Goal: Task Accomplishment & Management: Use online tool/utility

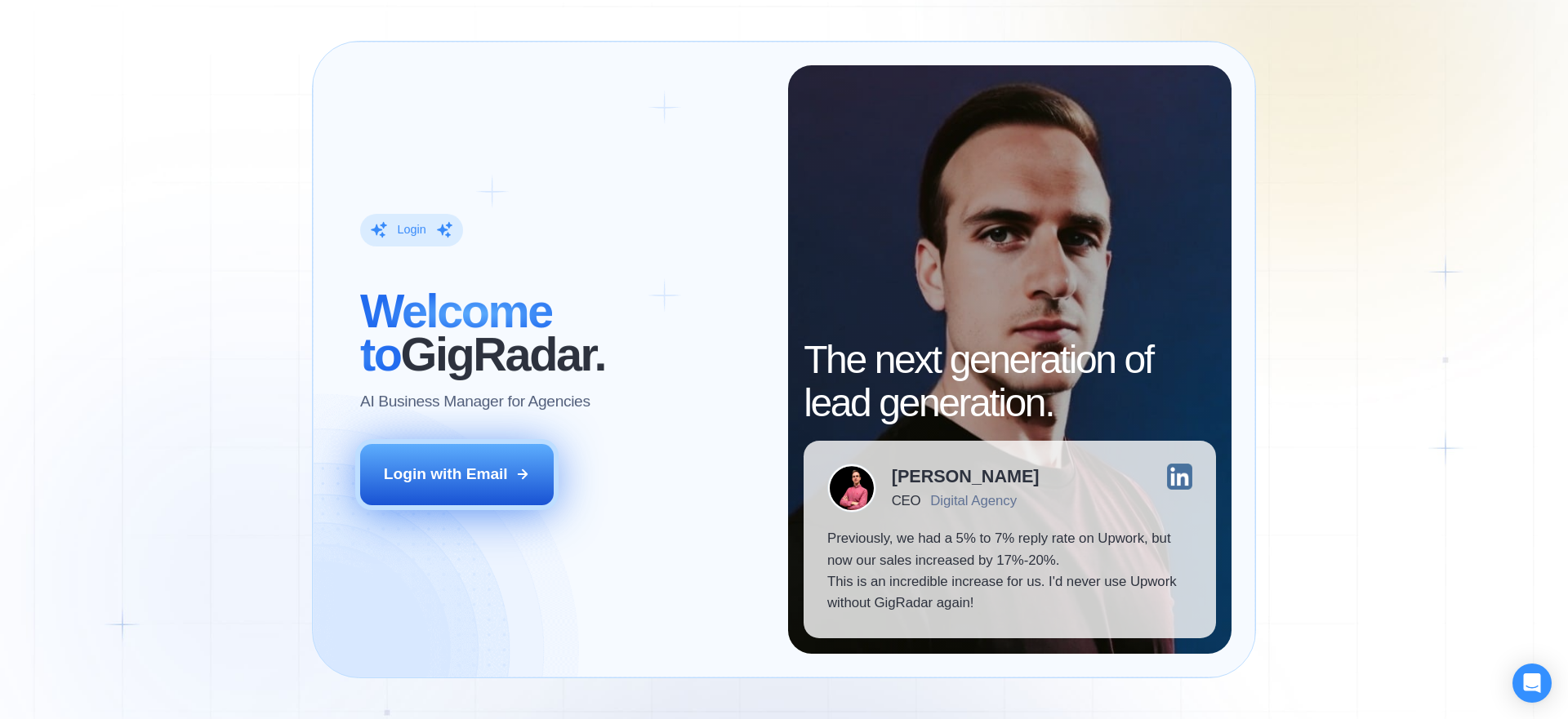
click at [498, 479] on div "Login with Email" at bounding box center [446, 474] width 124 height 21
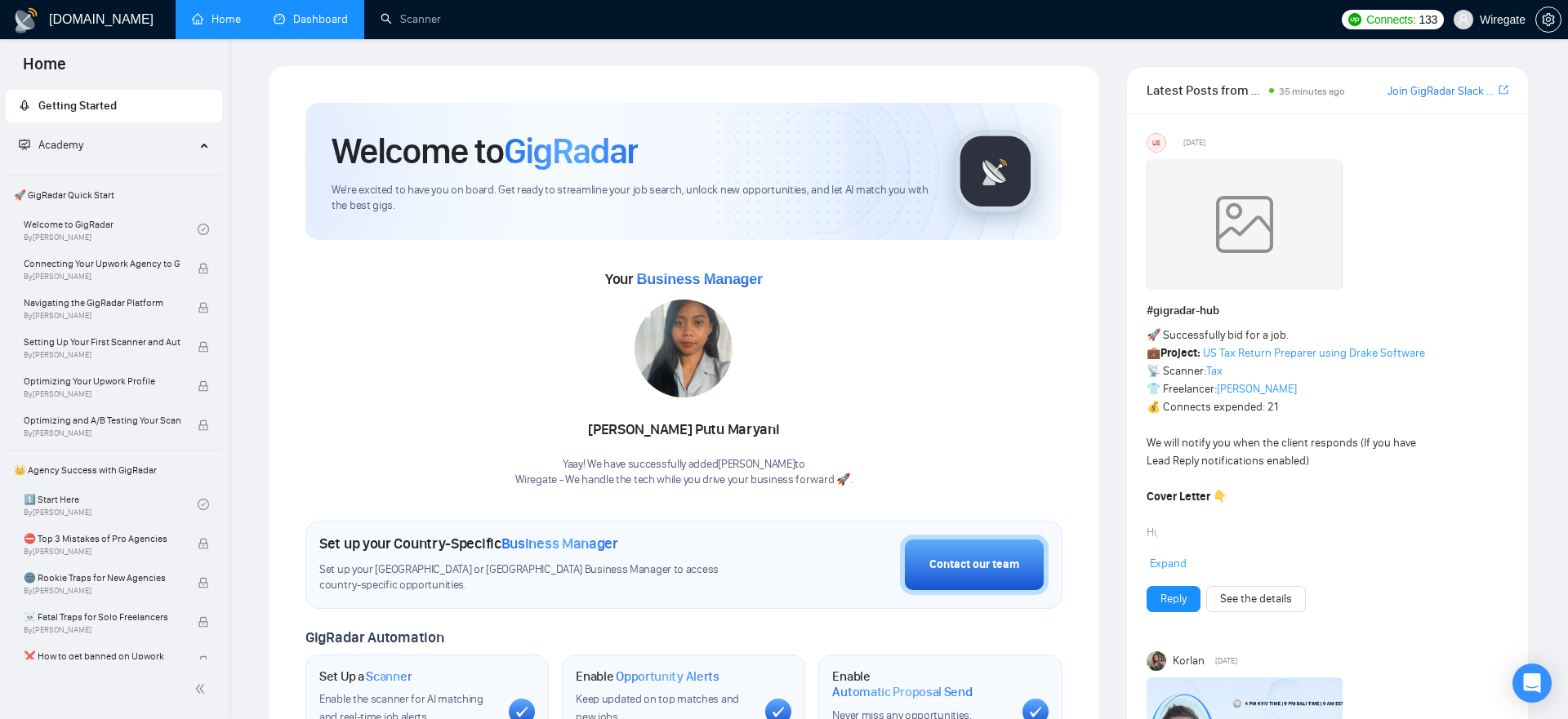
click at [289, 14] on link "Dashboard" at bounding box center [310, 19] width 74 height 14
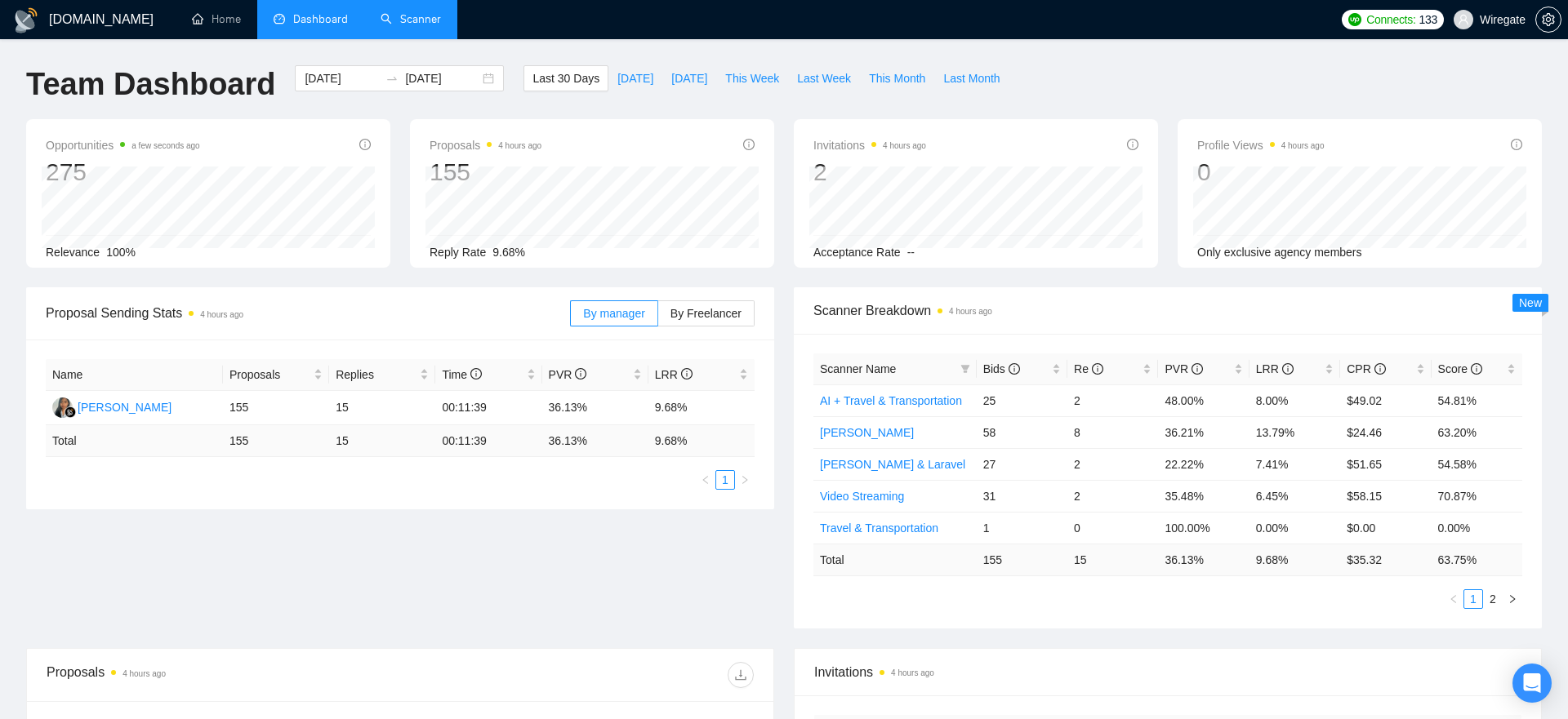
click at [417, 20] on link "Scanner" at bounding box center [411, 19] width 61 height 14
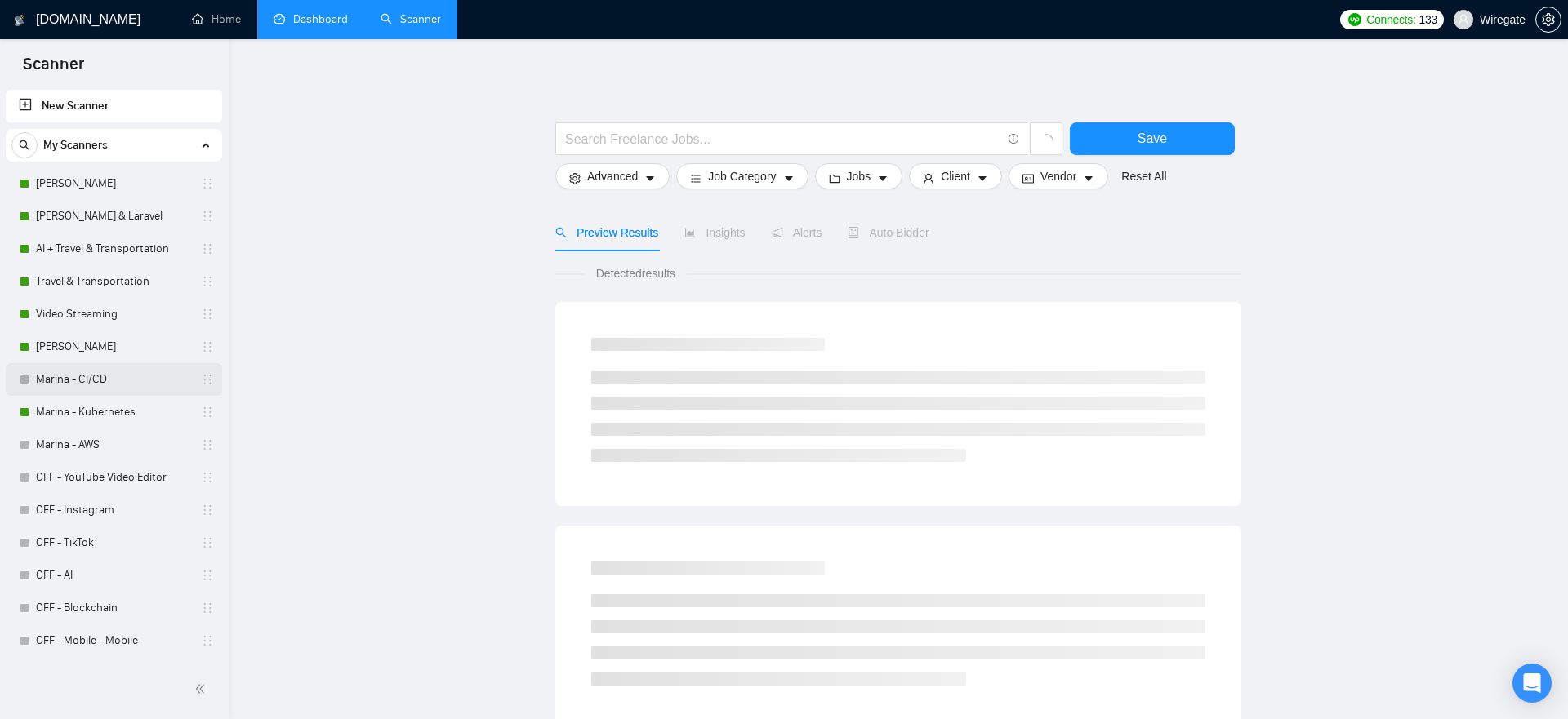
click at [78, 380] on link "Marina - CI/CD" at bounding box center [113, 380] width 155 height 32
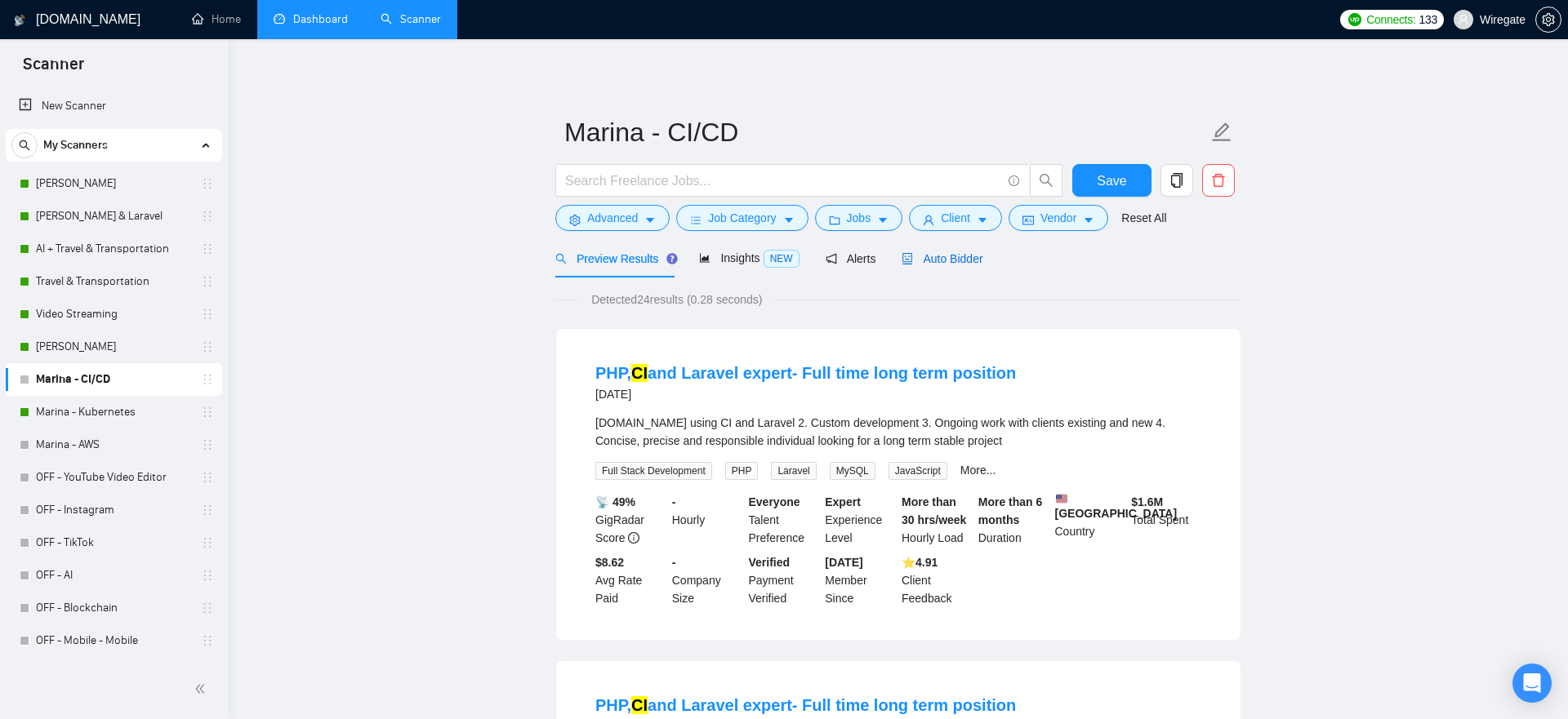
click at [954, 265] on span "Auto Bidder" at bounding box center [942, 258] width 81 height 13
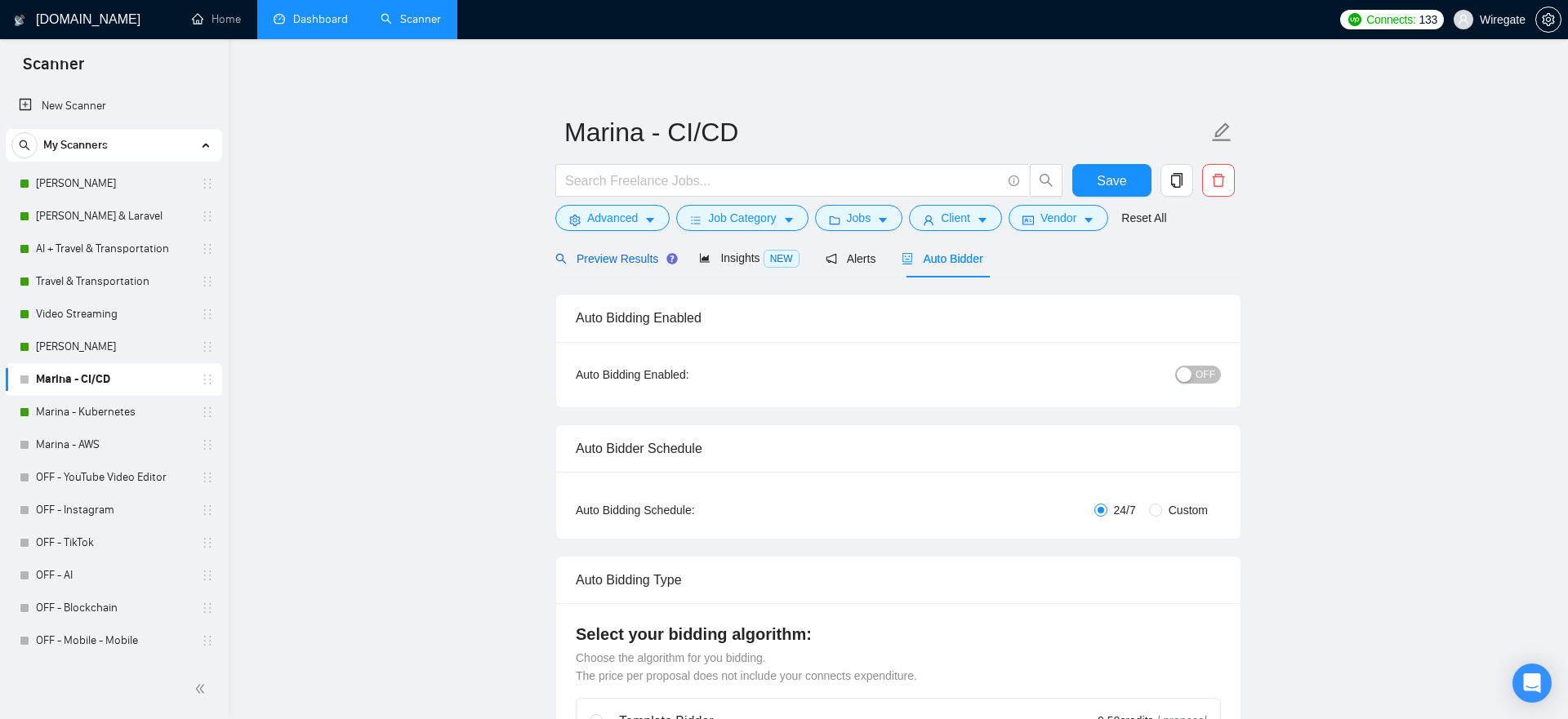
click at [602, 260] on span "Preview Results" at bounding box center [614, 258] width 118 height 13
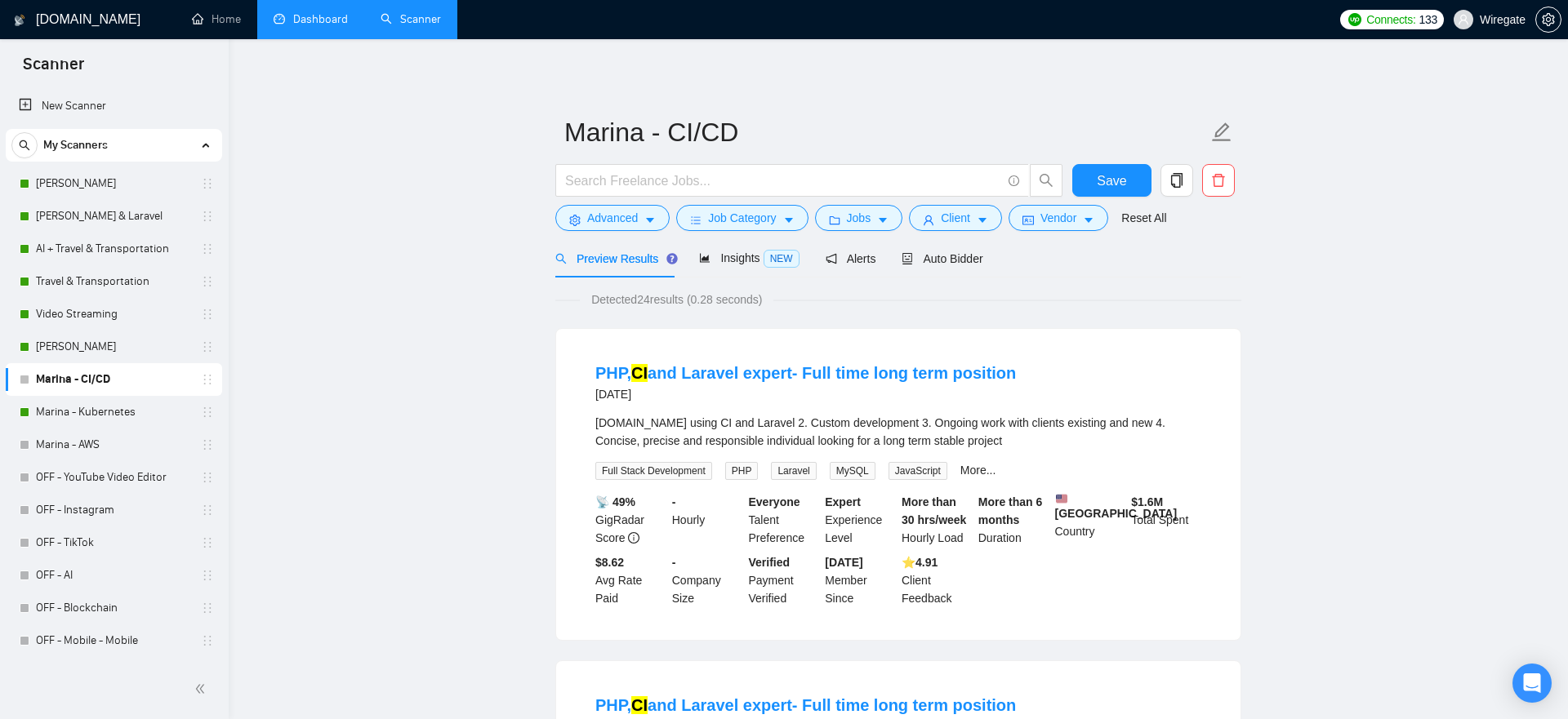
click at [689, 403] on div "5 days ago" at bounding box center [806, 394] width 421 height 20
click at [987, 470] on link "More..." at bounding box center [978, 469] width 36 height 13
click at [736, 264] on span "Insights NEW" at bounding box center [748, 257] width 100 height 13
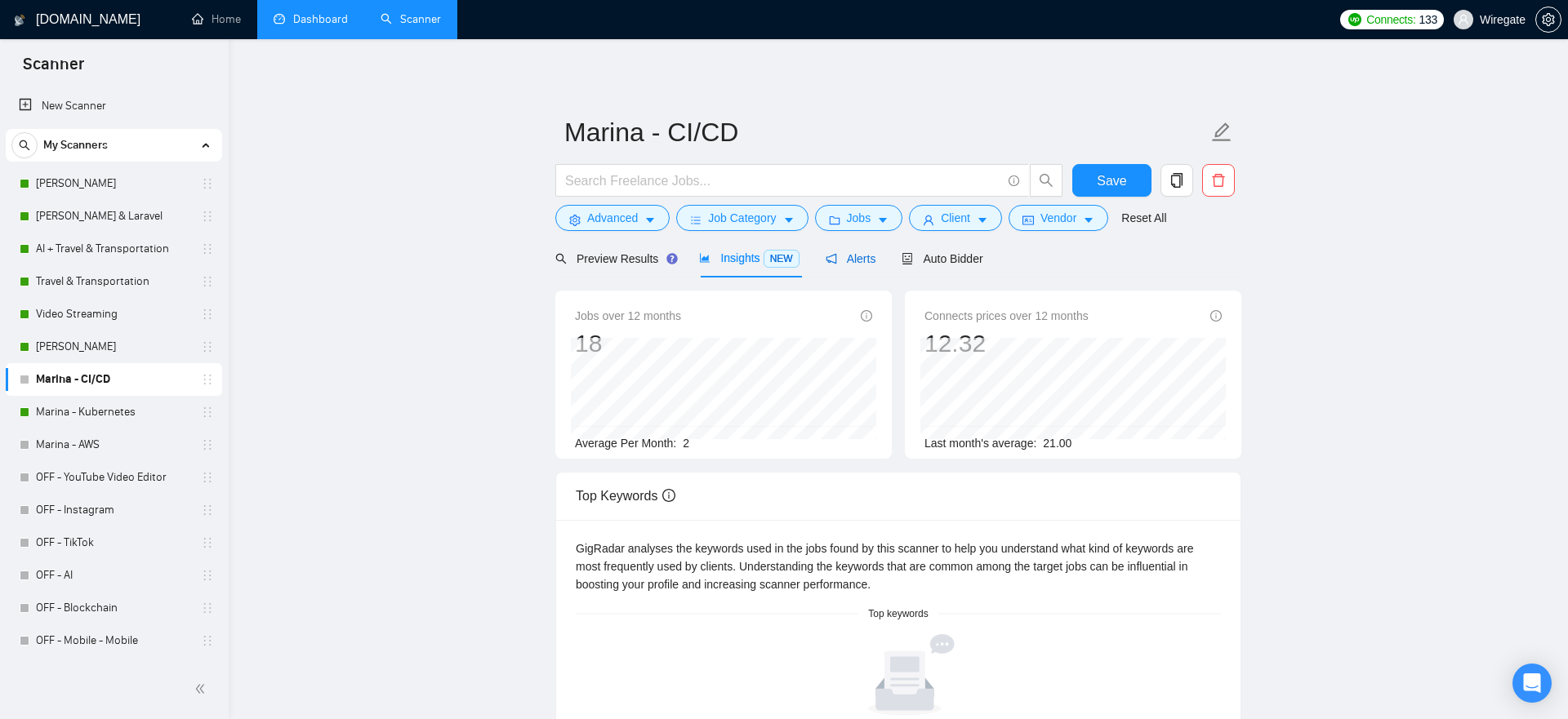
click at [868, 255] on span "Alerts" at bounding box center [850, 258] width 50 height 13
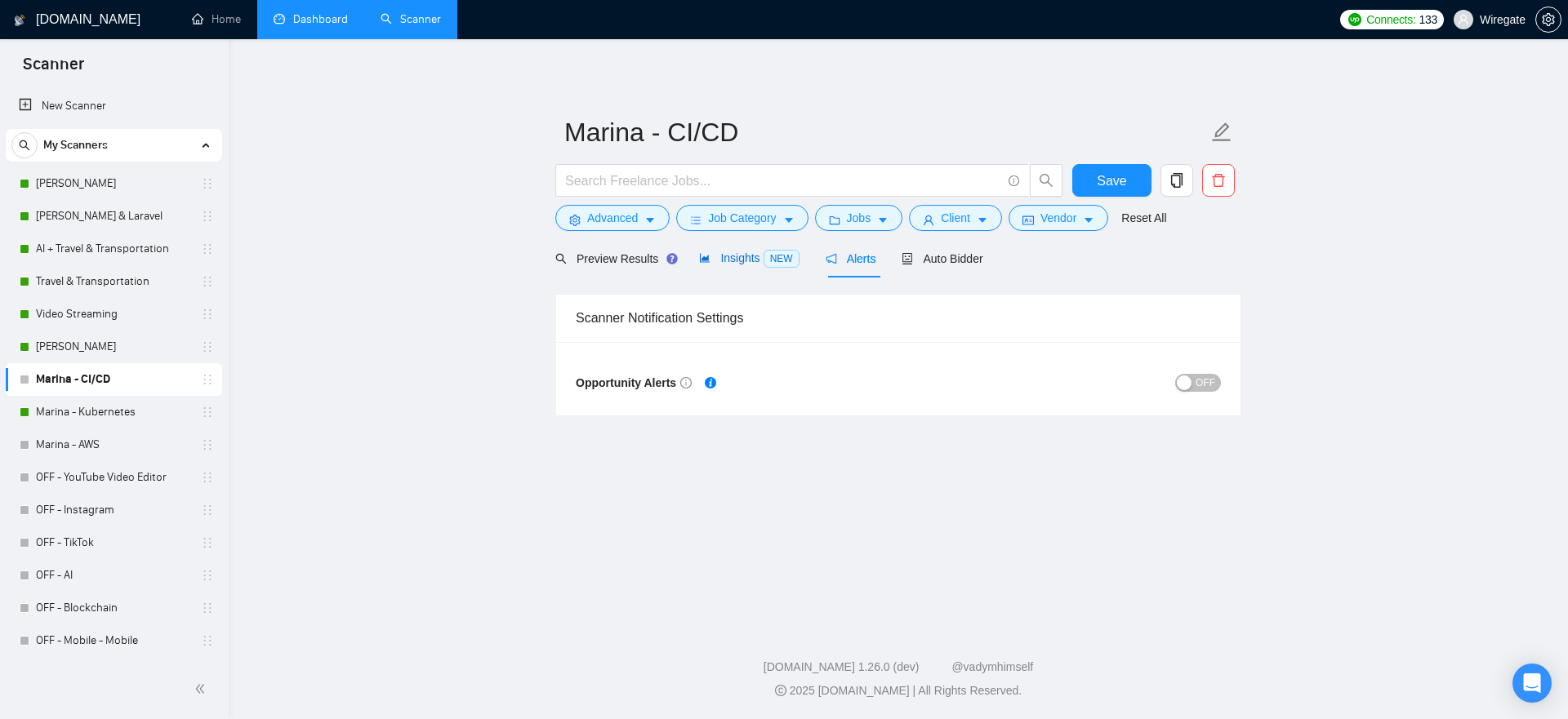
click at [729, 260] on span "Insights NEW" at bounding box center [748, 257] width 100 height 13
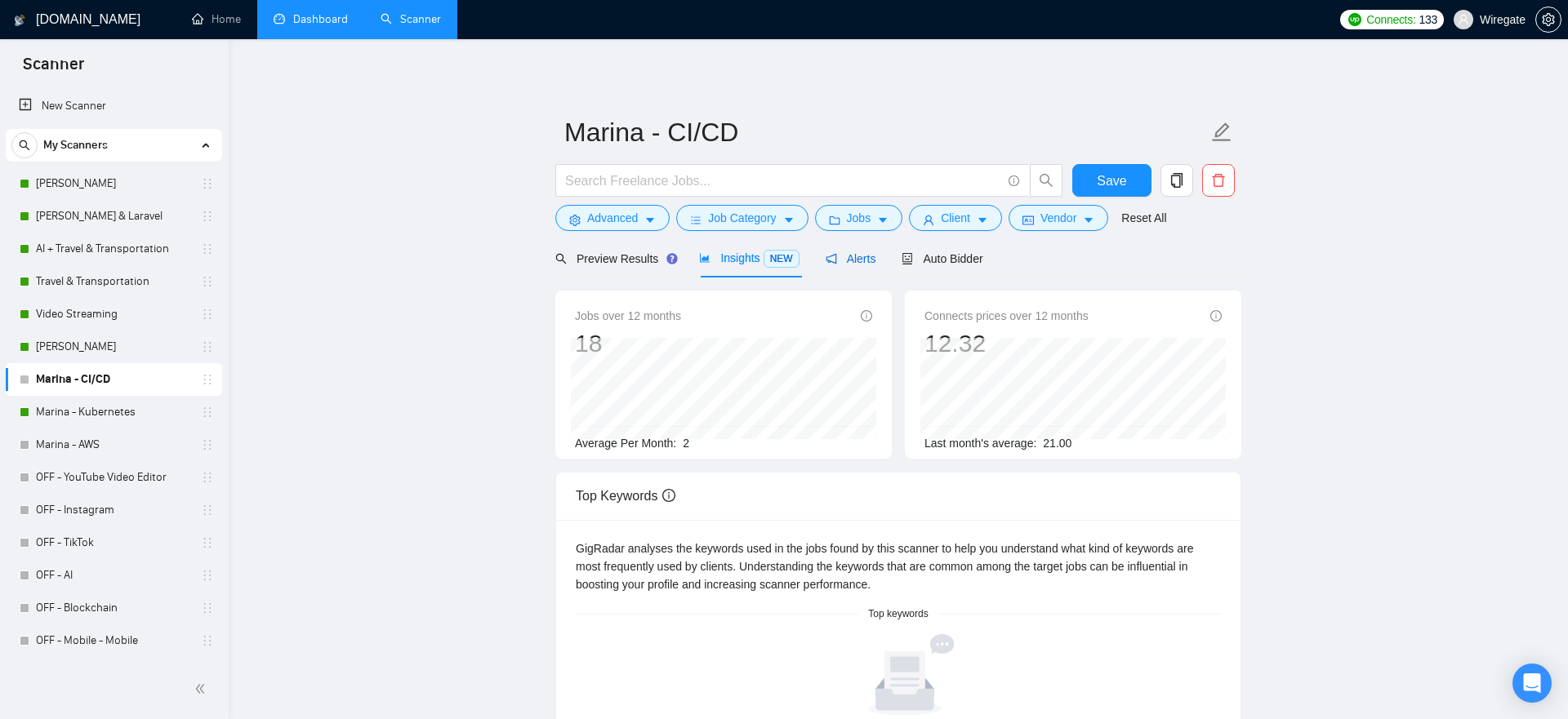
click at [862, 258] on span "Alerts" at bounding box center [850, 258] width 50 height 13
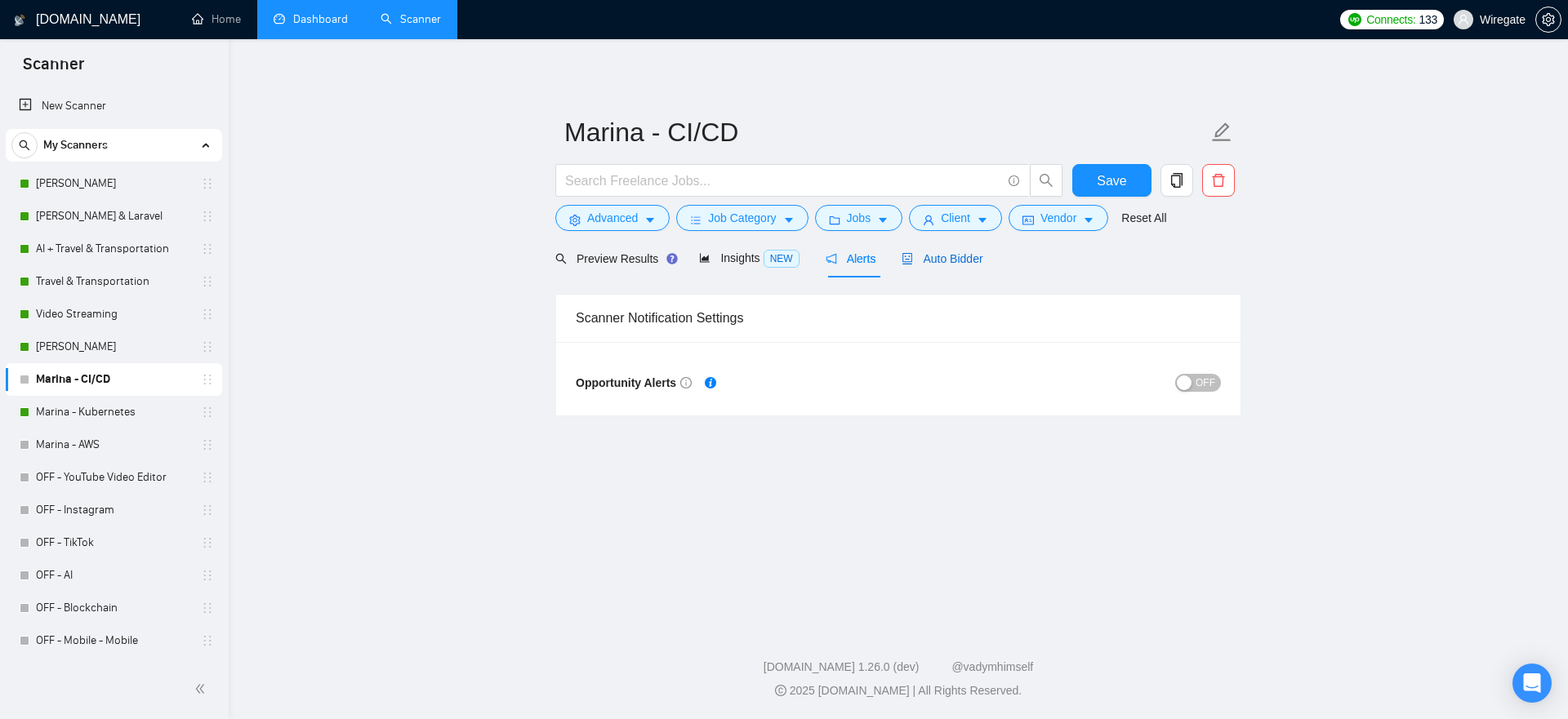
click at [967, 256] on span "Auto Bidder" at bounding box center [942, 258] width 81 height 13
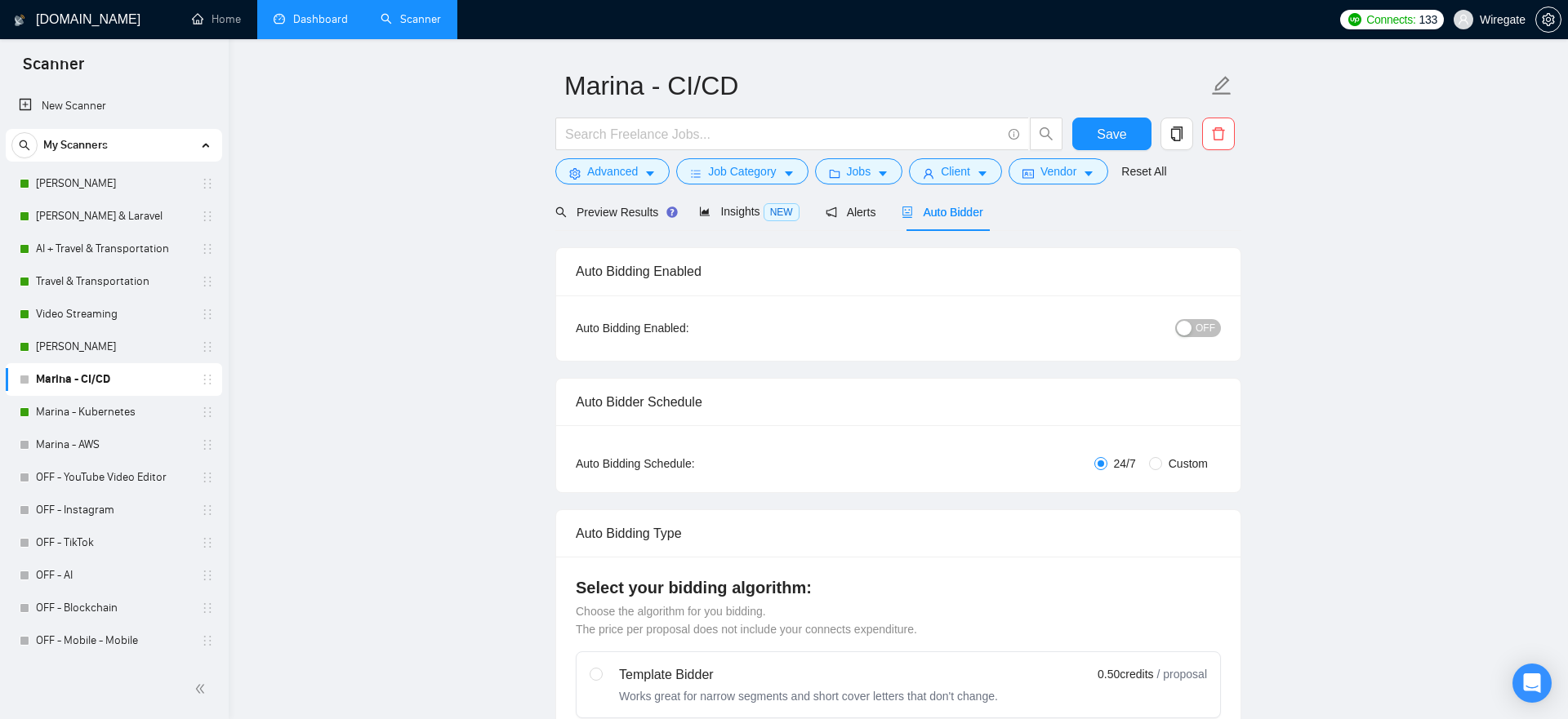
scroll to position [68, 0]
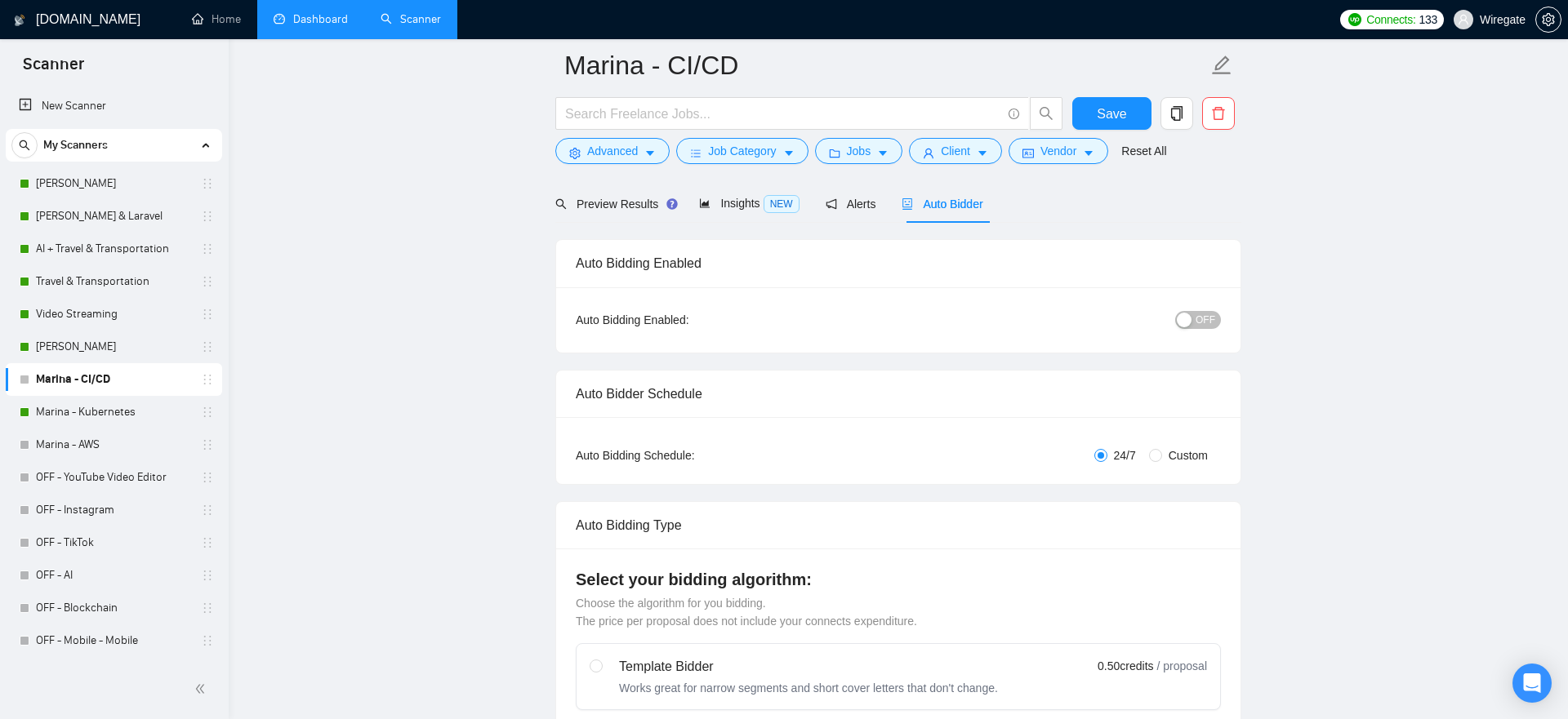
click at [1193, 319] on button "OFF" at bounding box center [1198, 319] width 46 height 18
click at [69, 450] on link "Marina - AWS" at bounding box center [113, 445] width 155 height 32
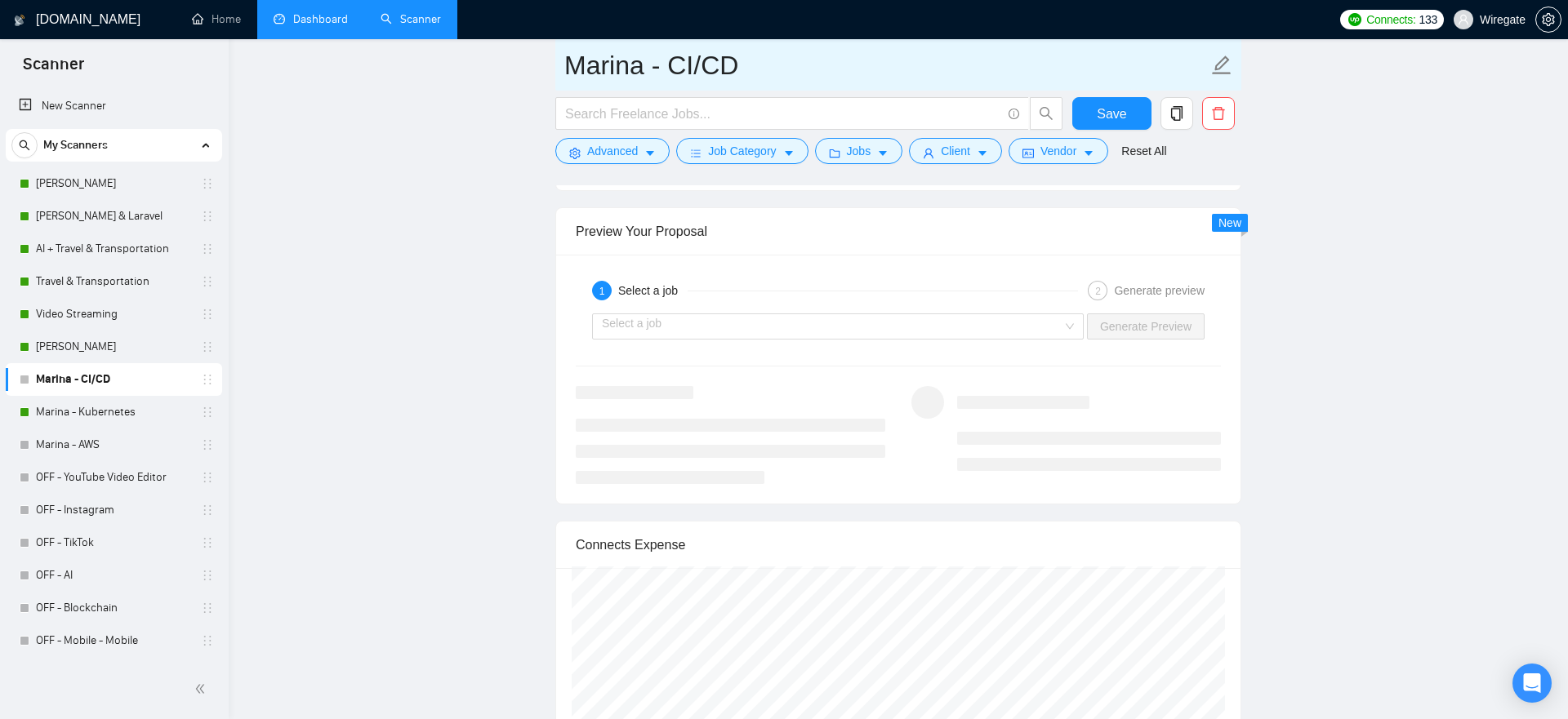
scroll to position [3023, 0]
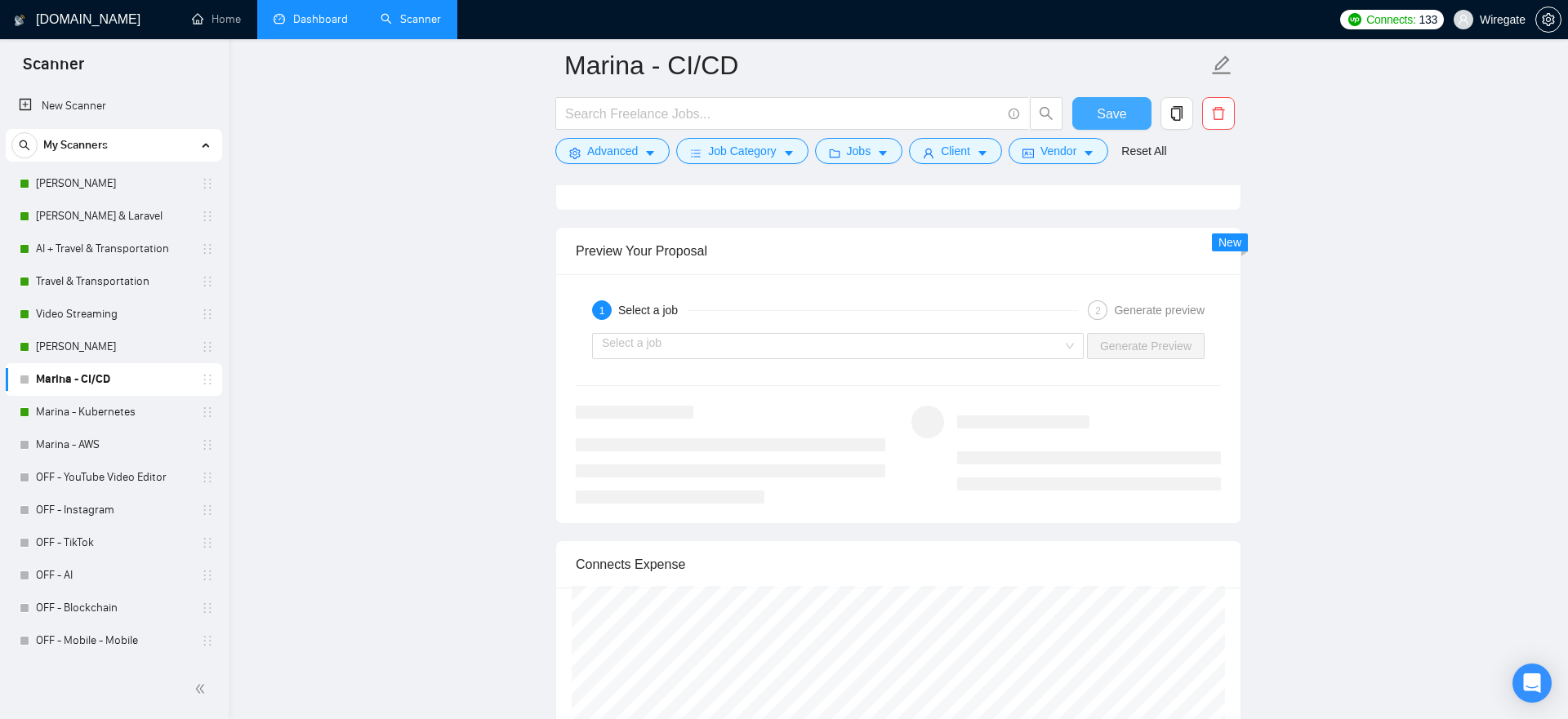
drag, startPoint x: 1104, startPoint y: 117, endPoint x: 924, endPoint y: 203, distance: 199.5
click at [1104, 117] on span "Save" at bounding box center [1111, 114] width 30 height 20
click at [61, 436] on link "Marina - AWS" at bounding box center [113, 445] width 155 height 32
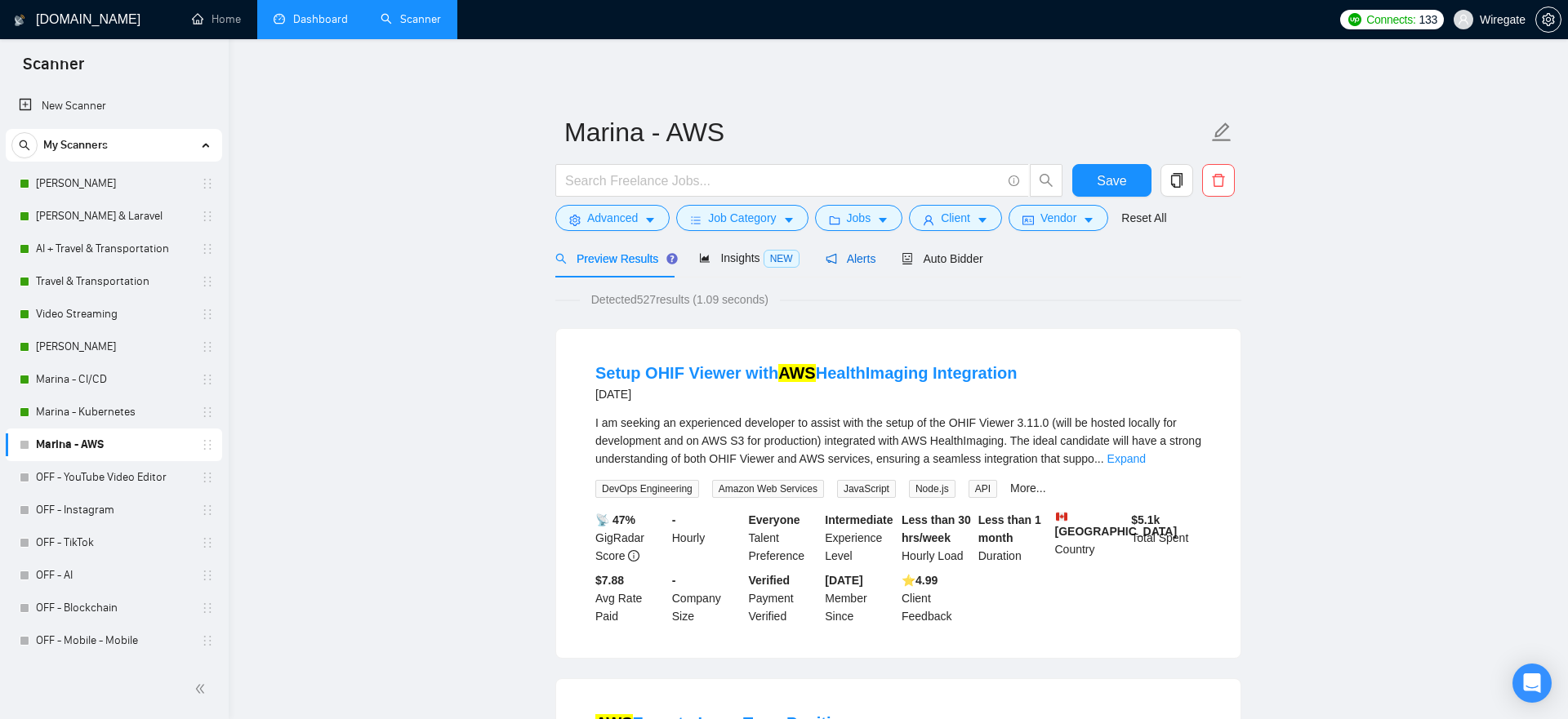
click at [849, 254] on span "Alerts" at bounding box center [850, 258] width 50 height 13
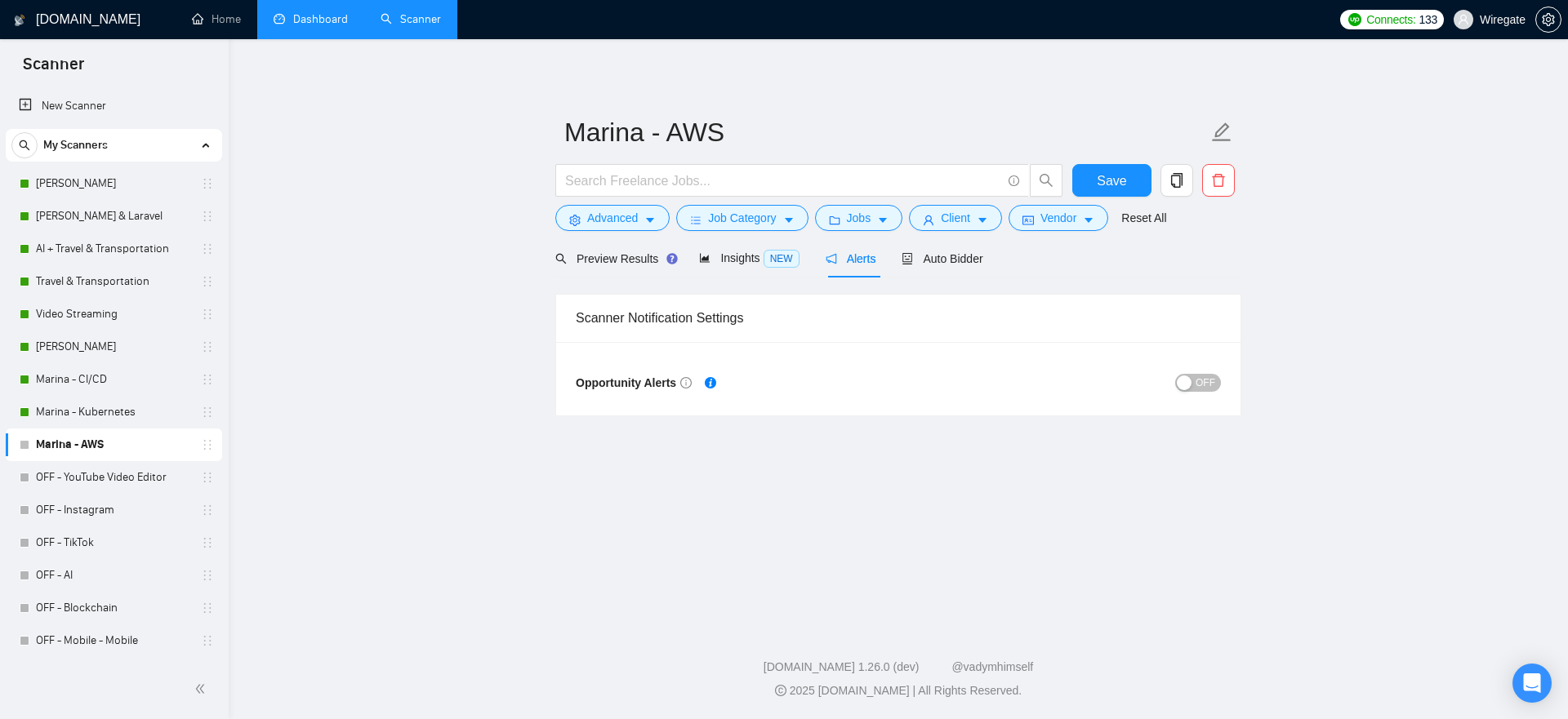
click at [1208, 383] on span "OFF" at bounding box center [1205, 383] width 20 height 18
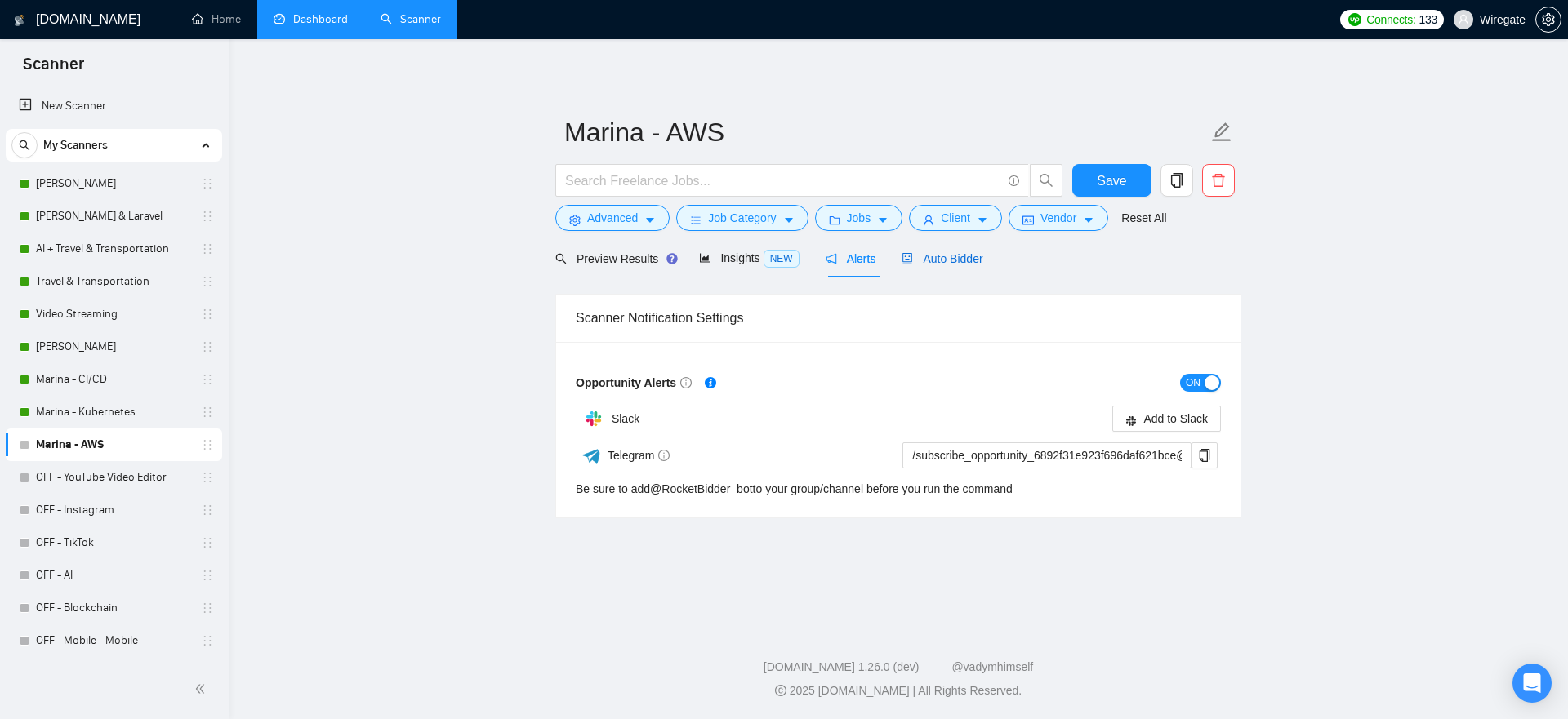
click at [947, 257] on span "Auto Bidder" at bounding box center [942, 258] width 81 height 13
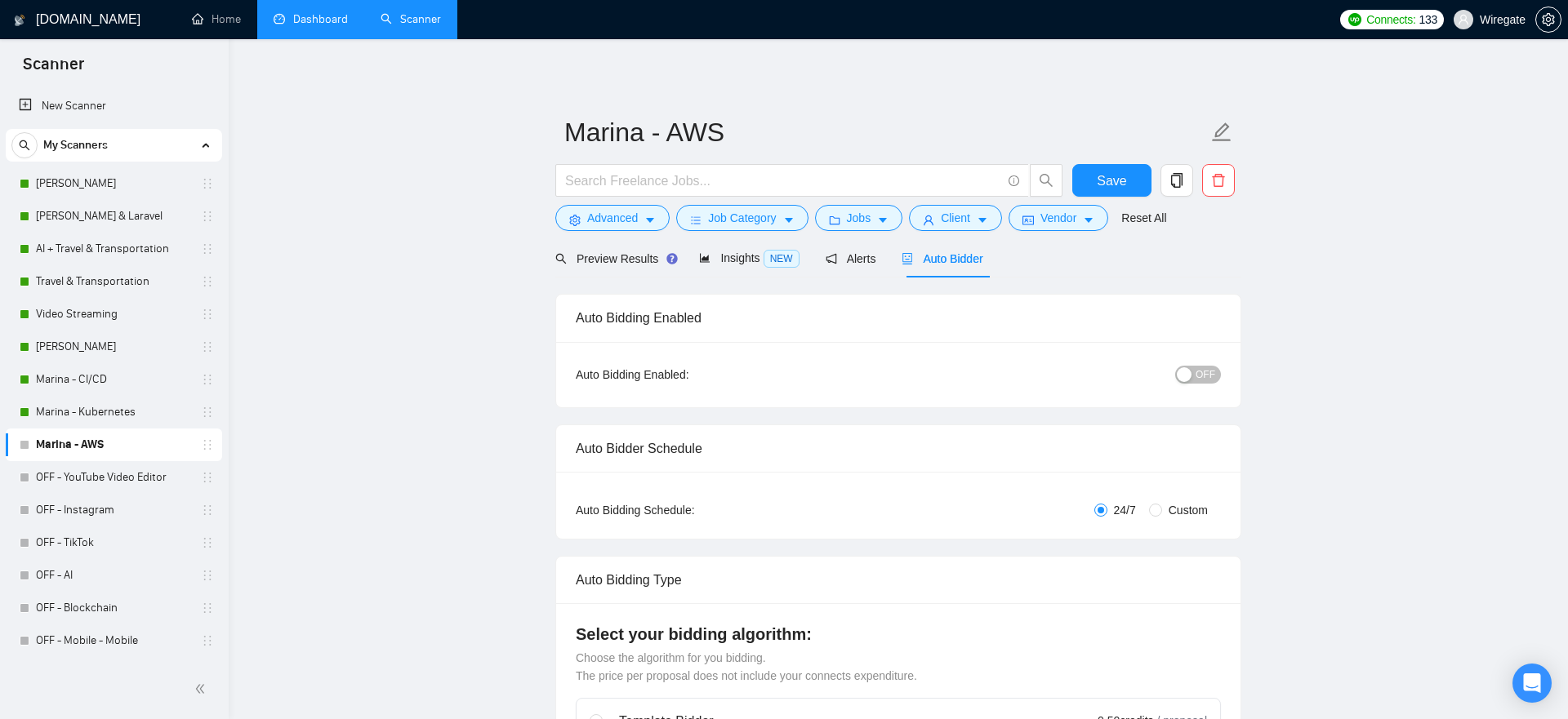
click at [1208, 371] on span "OFF" at bounding box center [1205, 374] width 20 height 18
click at [1127, 183] on button "Save" at bounding box center [1111, 181] width 79 height 32
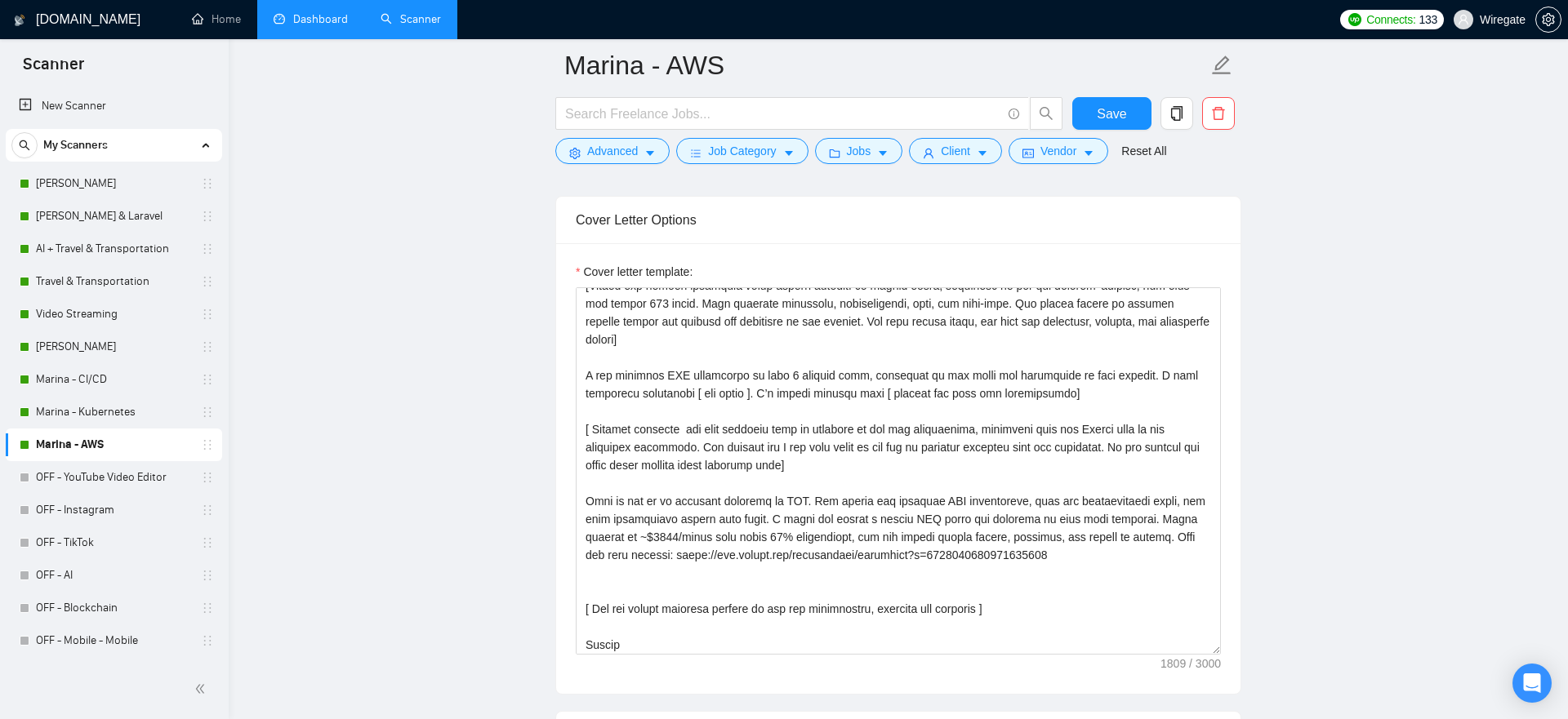
scroll to position [144, 0]
click at [83, 214] on link "Pavel -Filament & Laravel" at bounding box center [113, 216] width 155 height 32
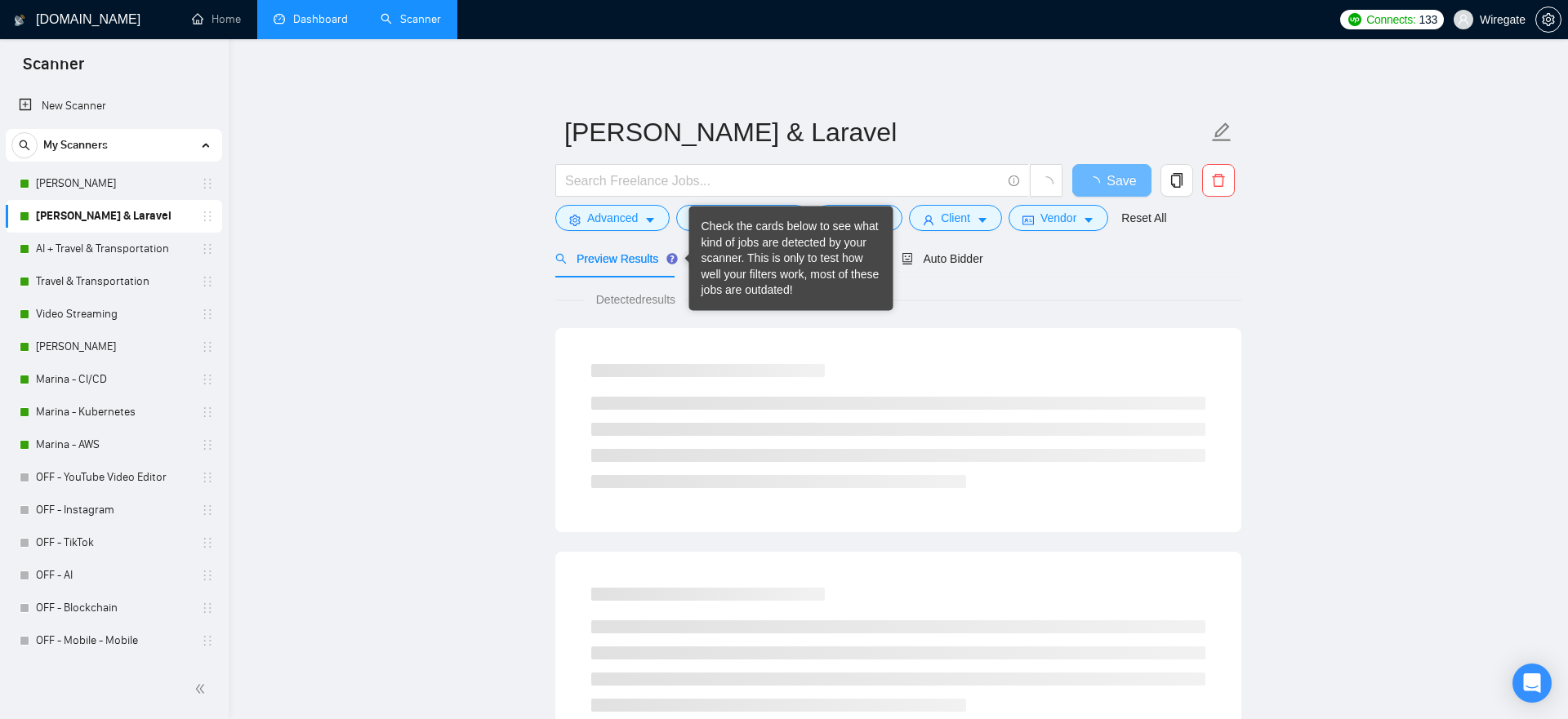
click at [674, 261] on icon "Tooltip anchor" at bounding box center [672, 258] width 10 height 10
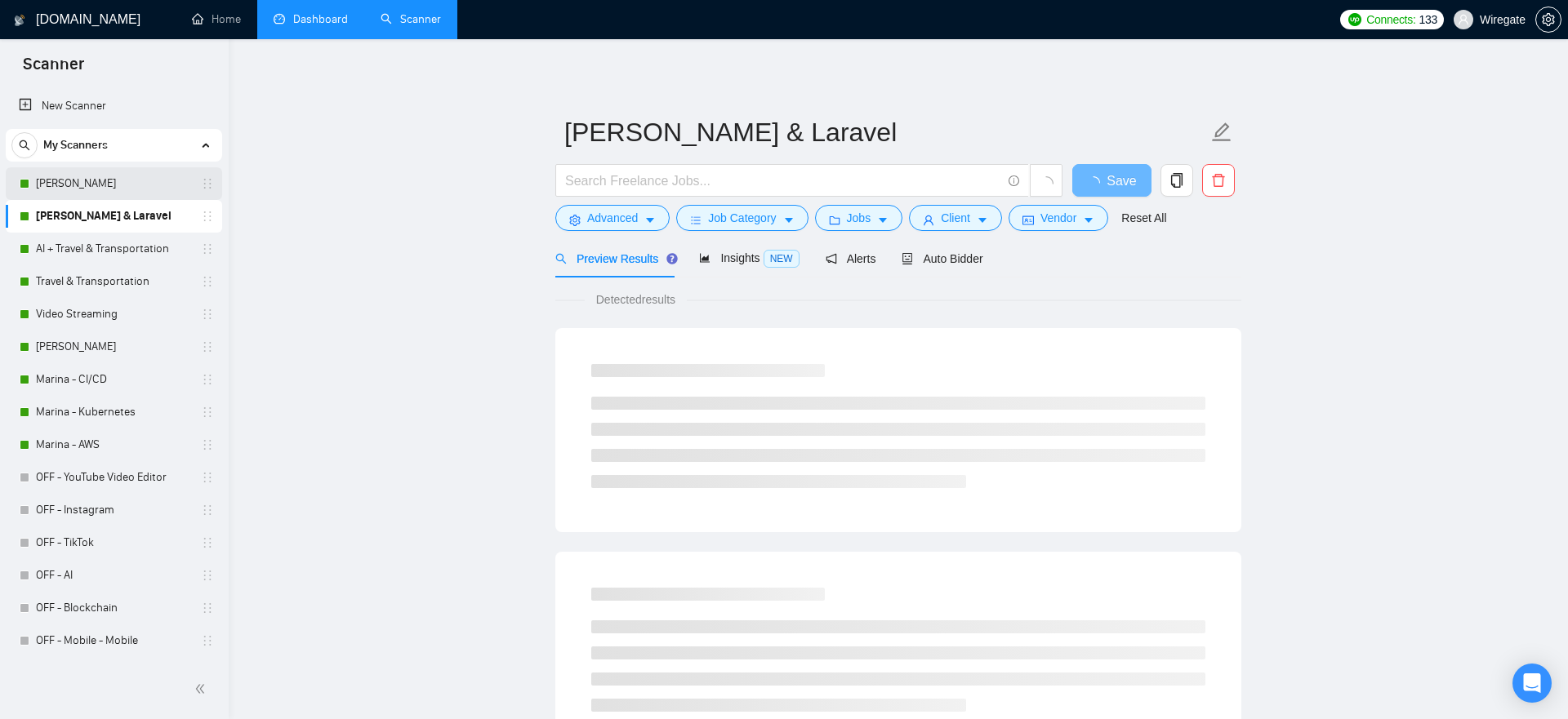
click at [95, 183] on link "Mikhail- DevOps" at bounding box center [113, 183] width 155 height 32
click at [329, 15] on link "Dashboard" at bounding box center [310, 19] width 74 height 14
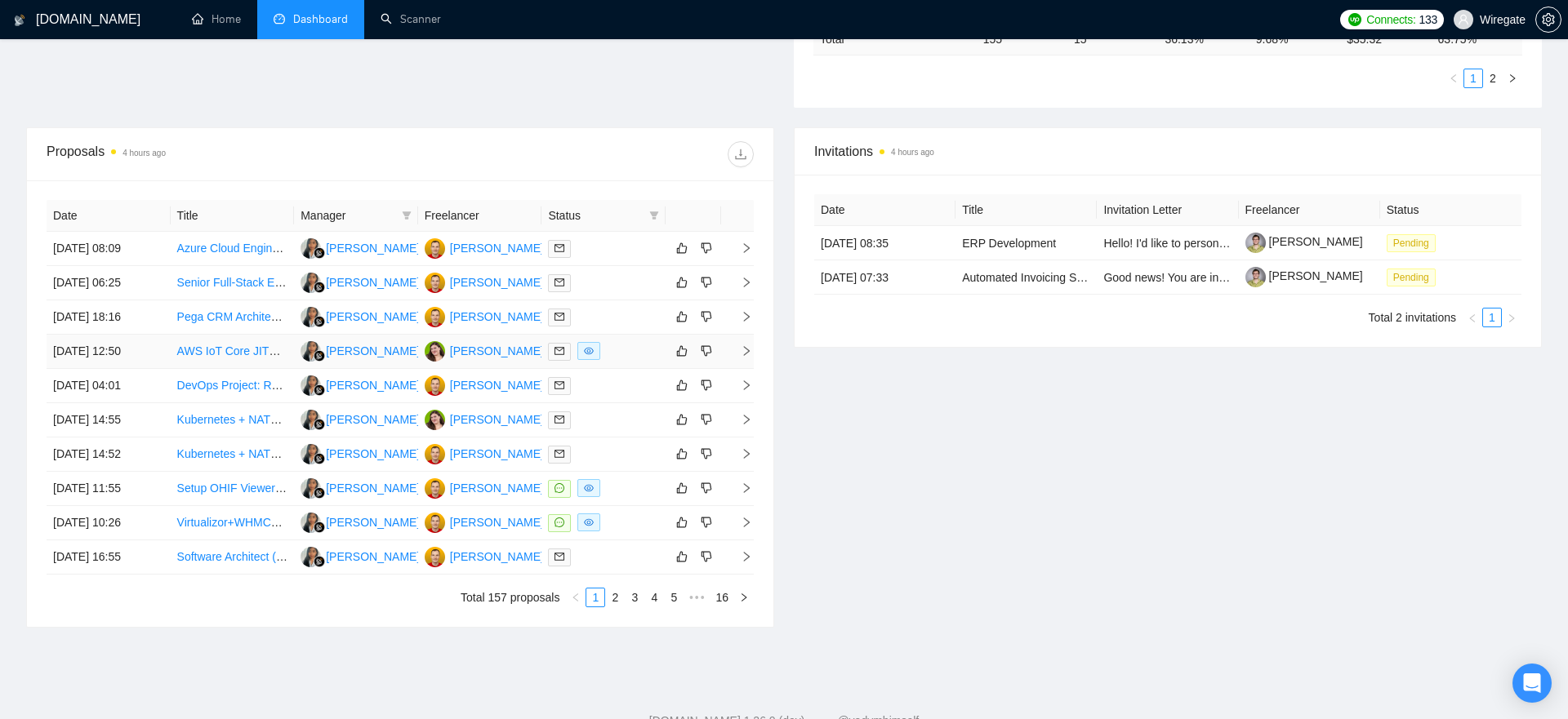
scroll to position [520, 0]
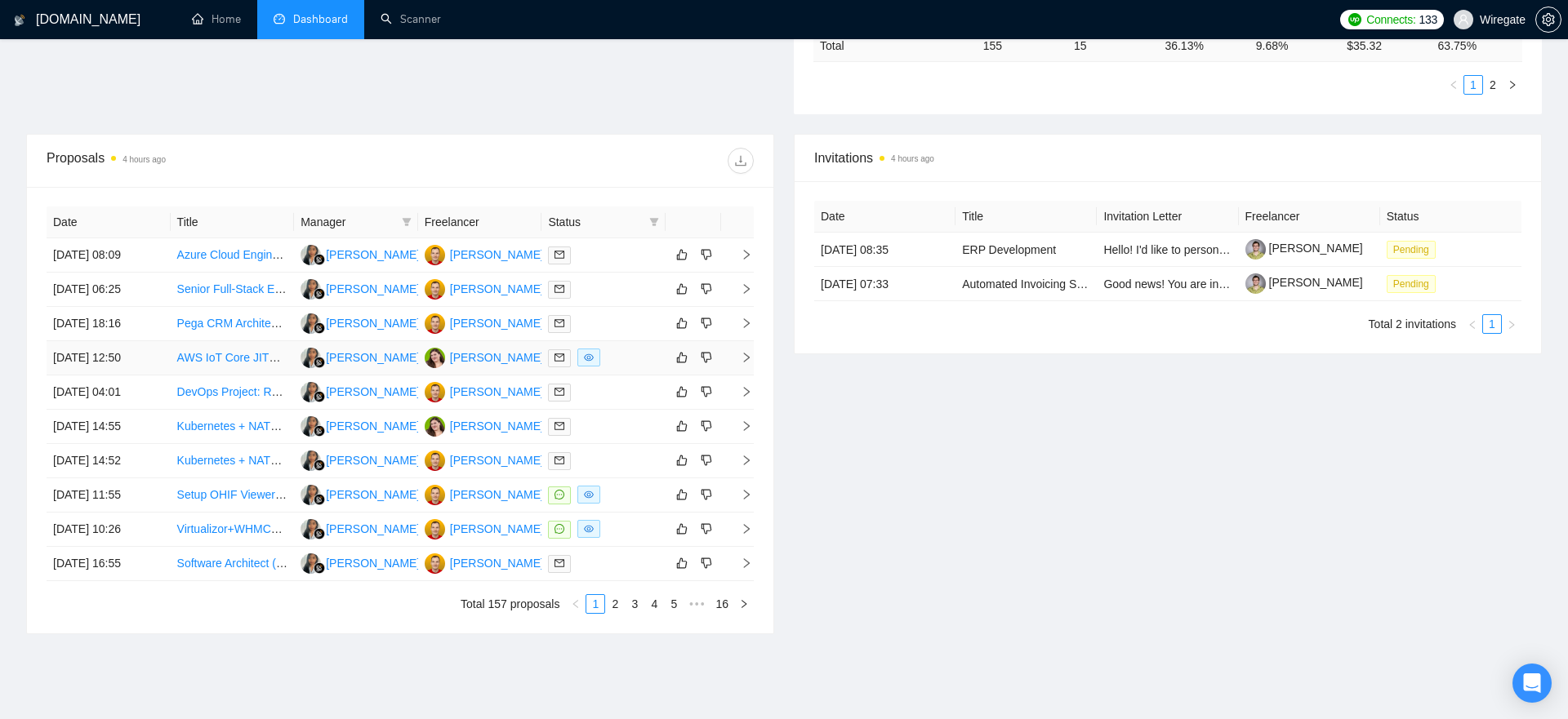
click at [210, 355] on link "AWS IoT Core JITP / Fleet Provisioning Expert Needed (Debug Access & Pending Ce…" at bounding box center [432, 357] width 510 height 13
